Goal: Information Seeking & Learning: Learn about a topic

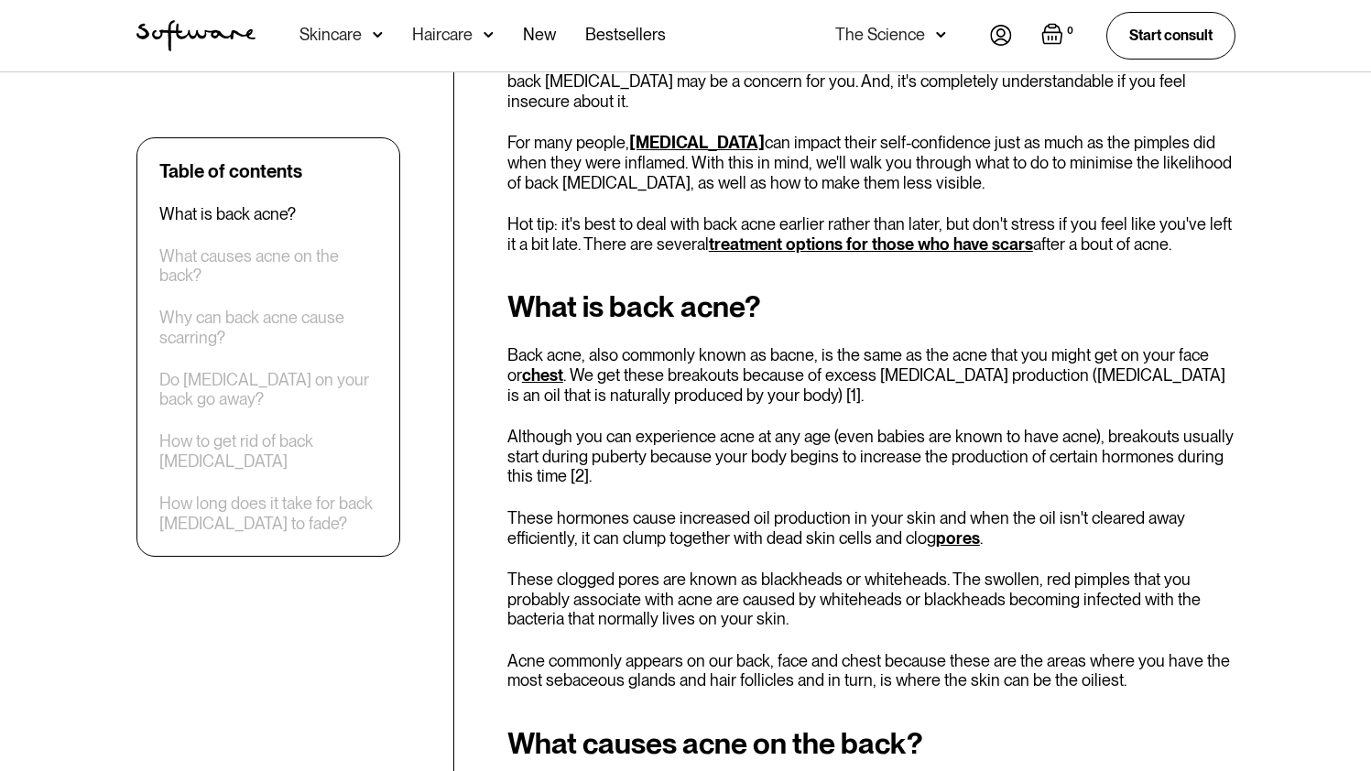
scroll to position [704, 0]
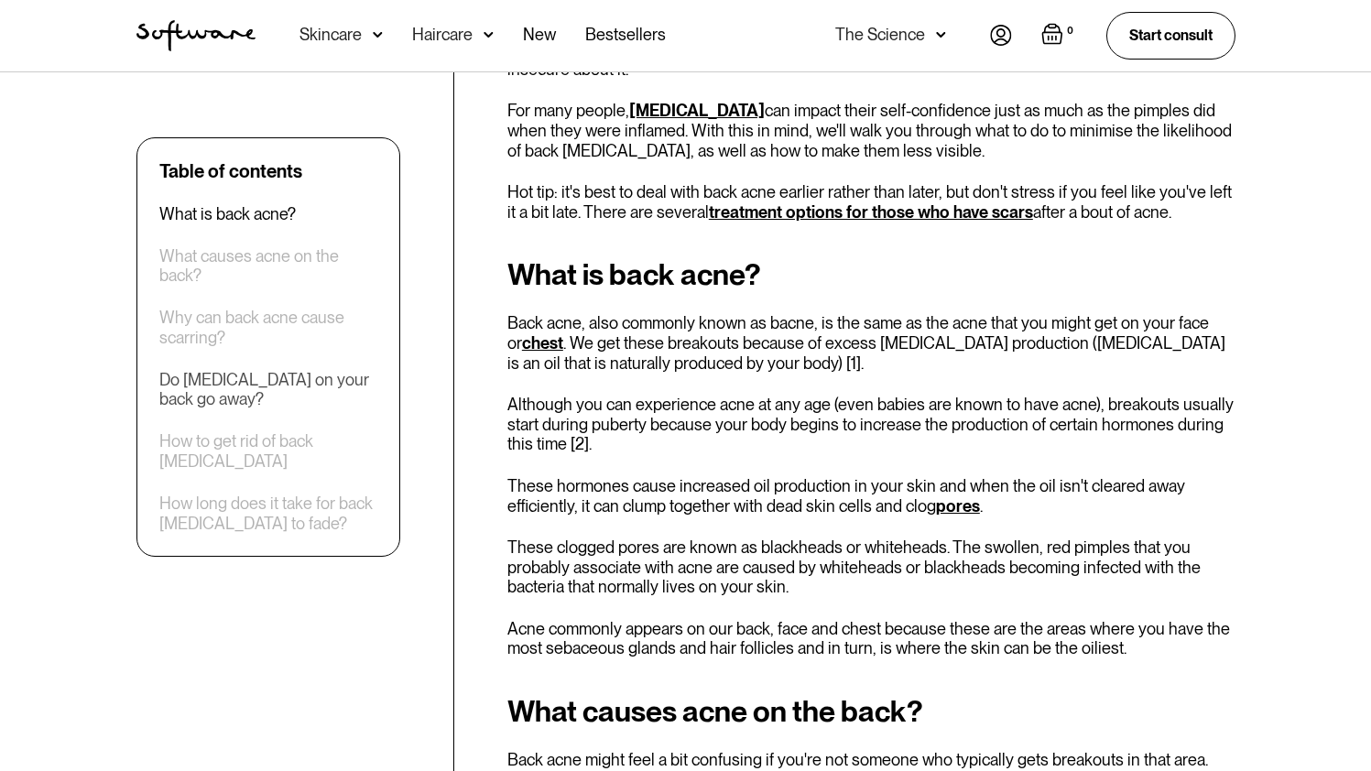
click at [307, 397] on div "Do [MEDICAL_DATA] on your back go away?" at bounding box center [268, 389] width 218 height 39
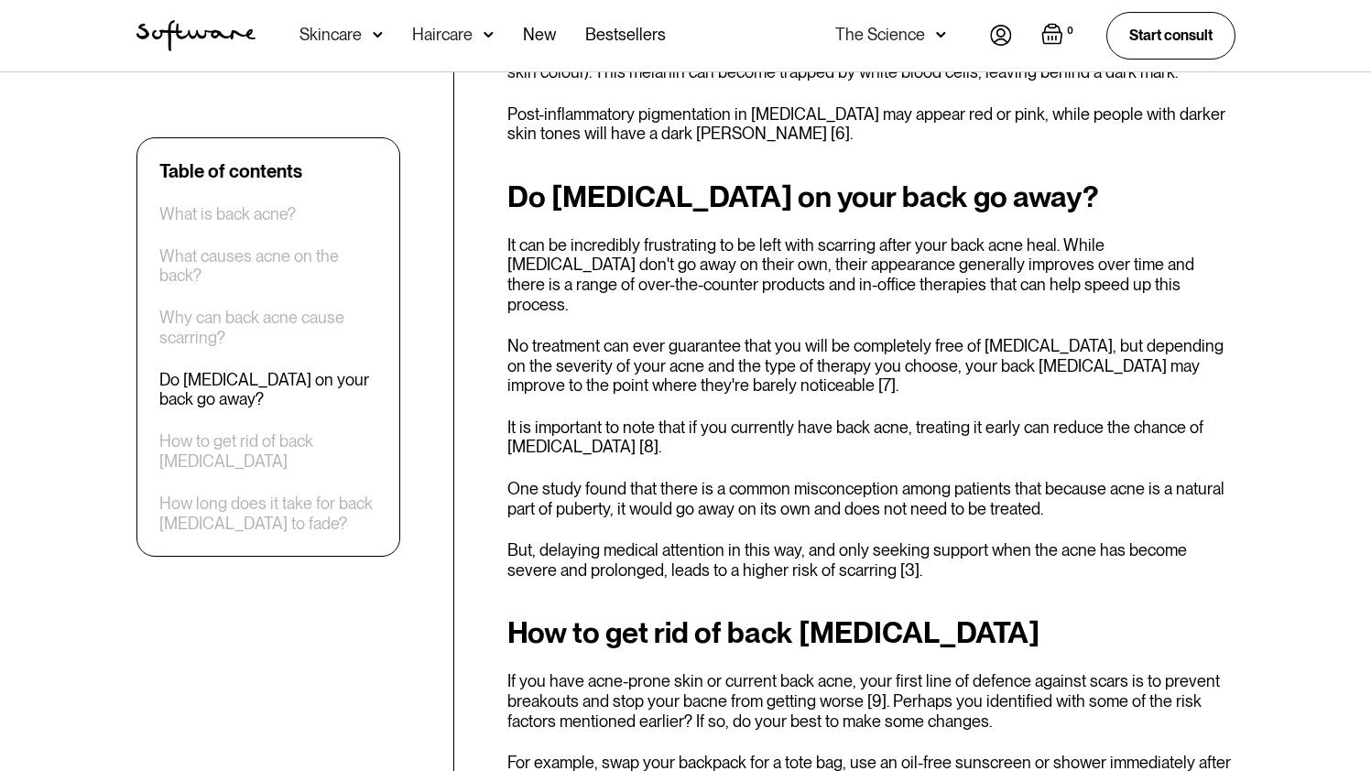
scroll to position [2036, 0]
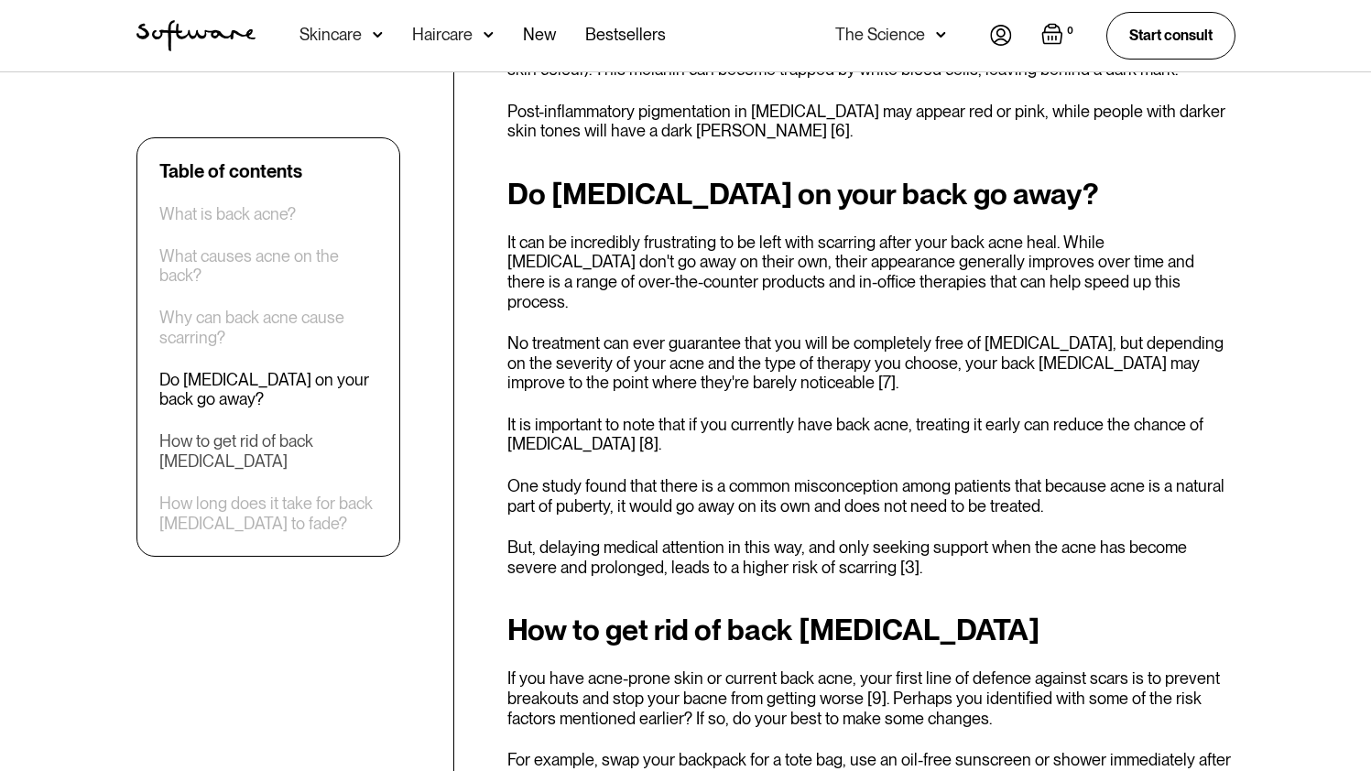
click at [282, 438] on div "How to get rid of back [MEDICAL_DATA]" at bounding box center [268, 451] width 218 height 39
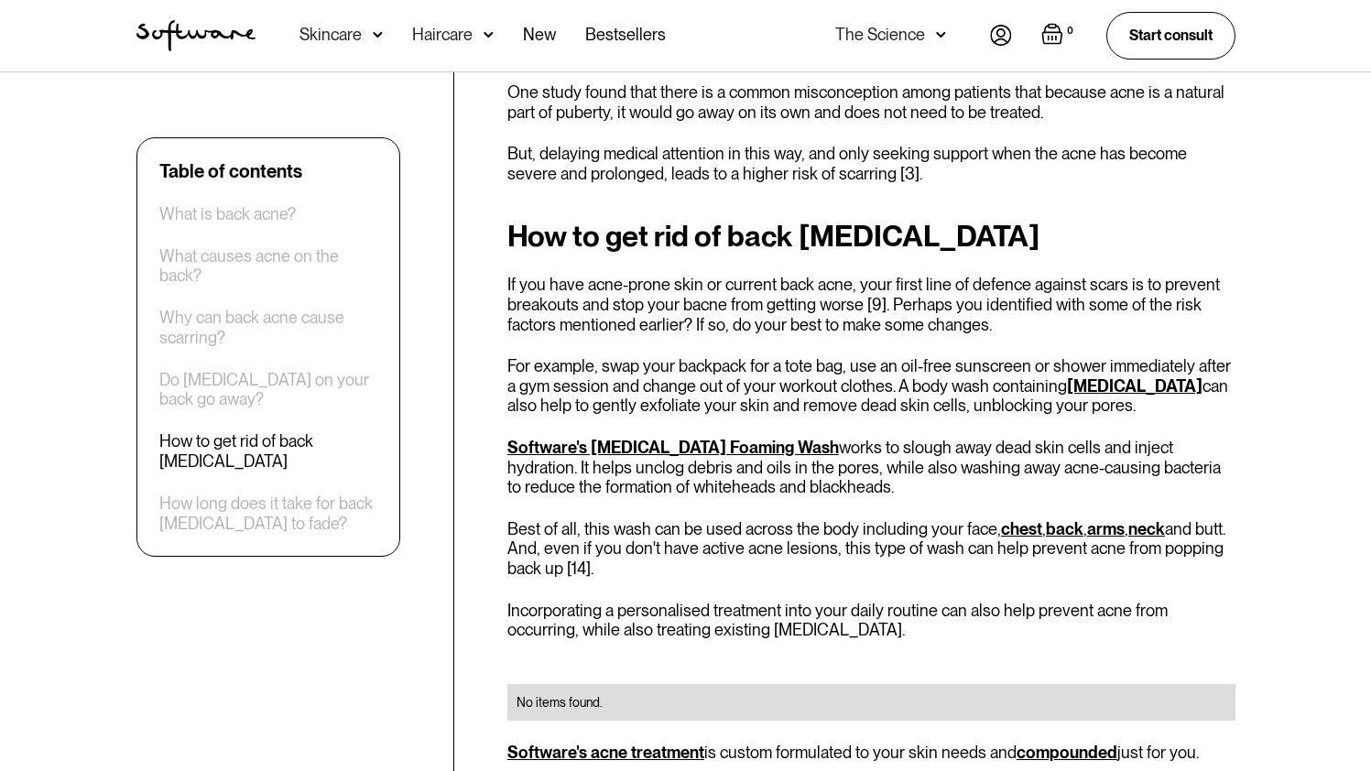
scroll to position [2453, 0]
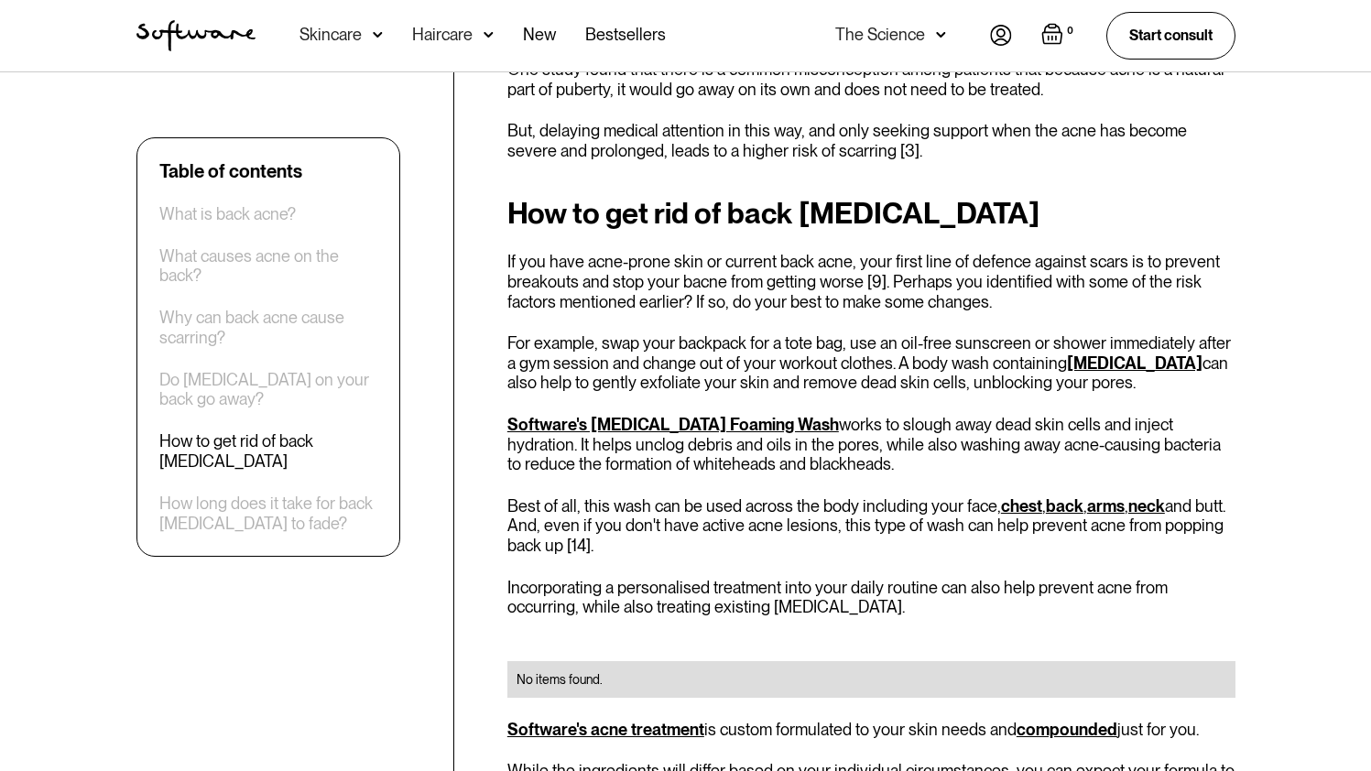
click at [728, 415] on link "Software's [MEDICAL_DATA] Foaming Wash" at bounding box center [673, 424] width 332 height 19
click at [248, 524] on div "How long does it take for back [MEDICAL_DATA] to fade?" at bounding box center [268, 513] width 218 height 39
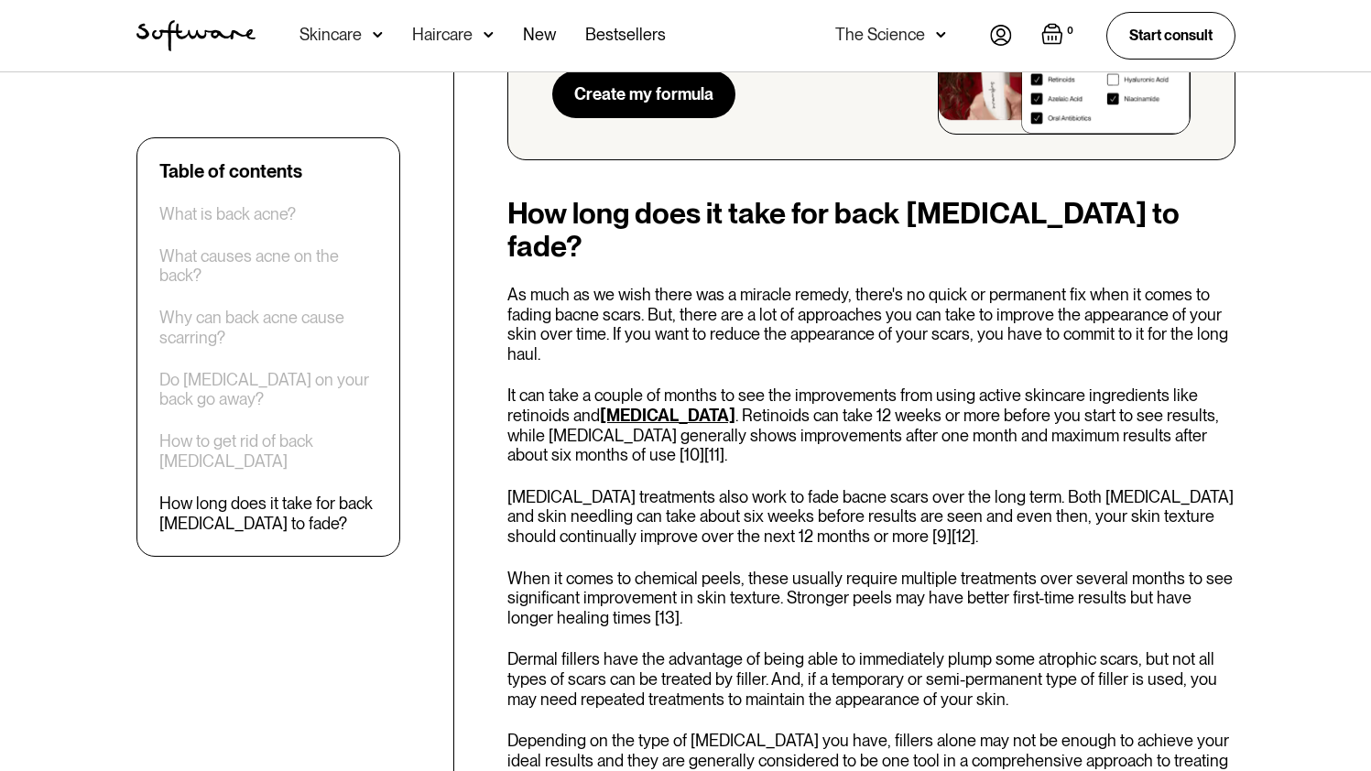
scroll to position [3636, 0]
drag, startPoint x: 589, startPoint y: 345, endPoint x: 508, endPoint y: 345, distance: 80.6
click at [508, 386] on p "It can take a couple of months to see the improvements from using active skinca…" at bounding box center [871, 425] width 728 height 79
copy p "[MEDICAL_DATA]"
